Goal: Information Seeking & Learning: Check status

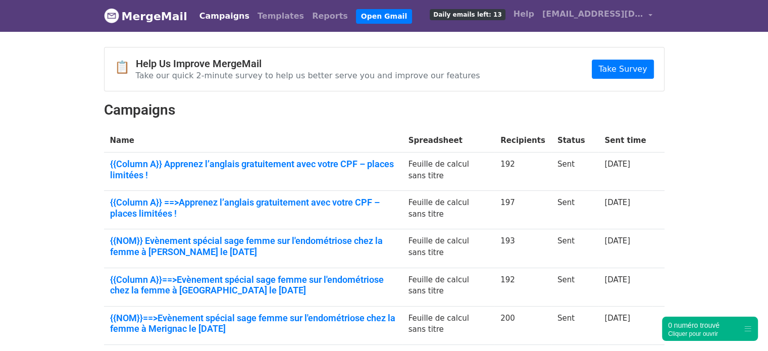
scroll to position [292, 0]
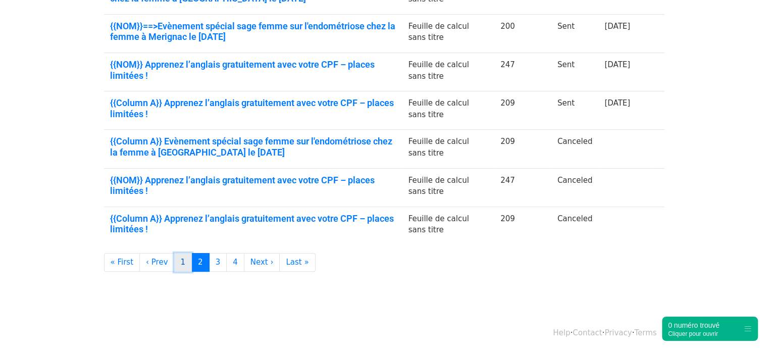
click at [175, 262] on link "1" at bounding box center [183, 262] width 18 height 19
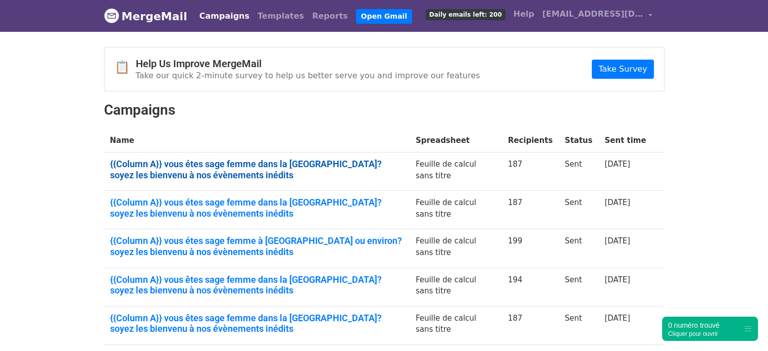
click at [350, 161] on link "{{Column A}} vous étes sage femme dans la région parisienne? soyez les bienvenu…" at bounding box center [257, 169] width 294 height 22
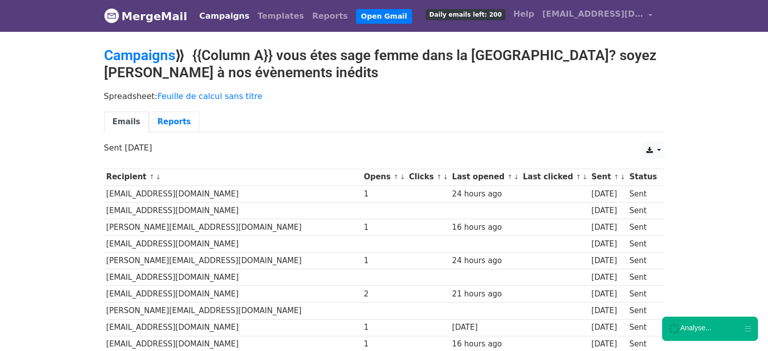
click at [167, 117] on link "Reports" at bounding box center [174, 122] width 50 height 21
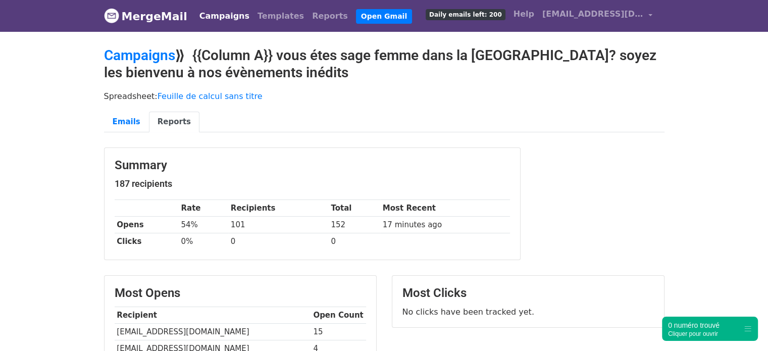
click at [180, 333] on td "camilledubois.sf@gmail.com" at bounding box center [213, 332] width 196 height 17
click at [180, 333] on td "[EMAIL_ADDRESS][DOMAIN_NAME]" at bounding box center [213, 332] width 196 height 17
copy tr "[EMAIL_ADDRESS][DOMAIN_NAME]"
